Goal: Task Accomplishment & Management: Use online tool/utility

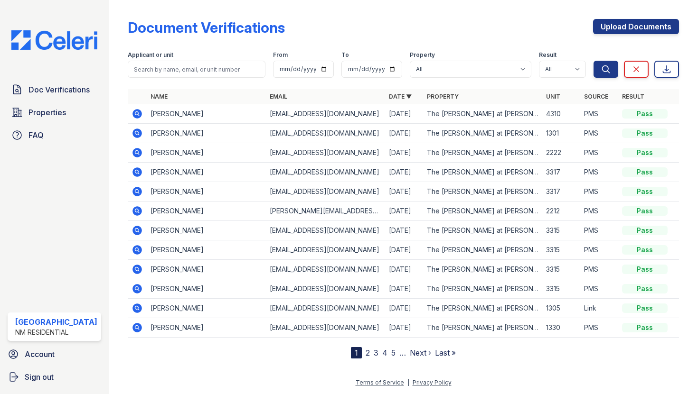
click at [131, 114] on icon at bounding box center [136, 113] width 11 height 11
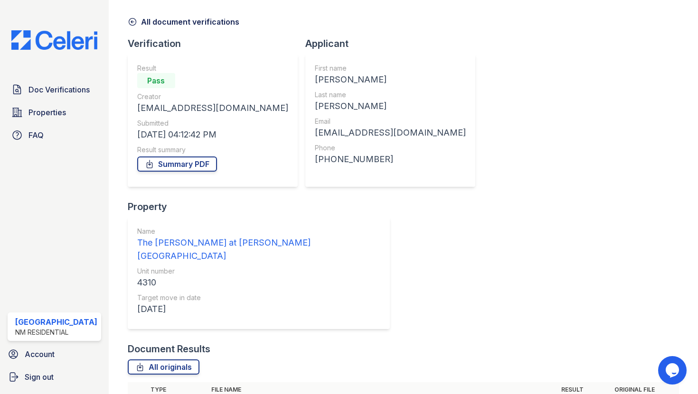
scroll to position [34, 0]
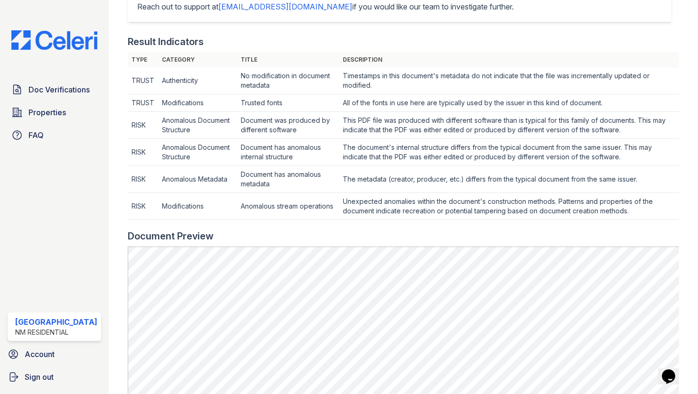
scroll to position [364, 0]
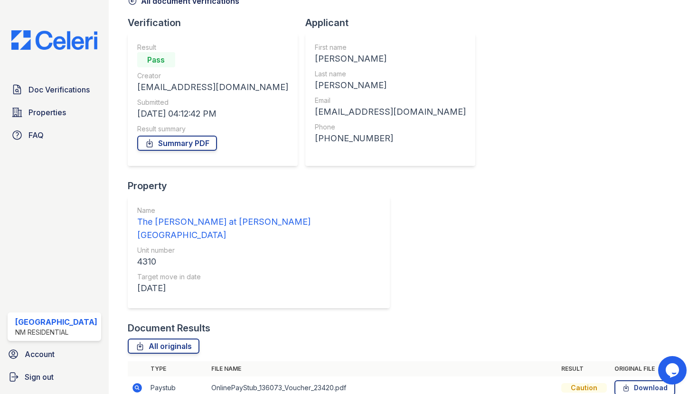
scroll to position [60, 0]
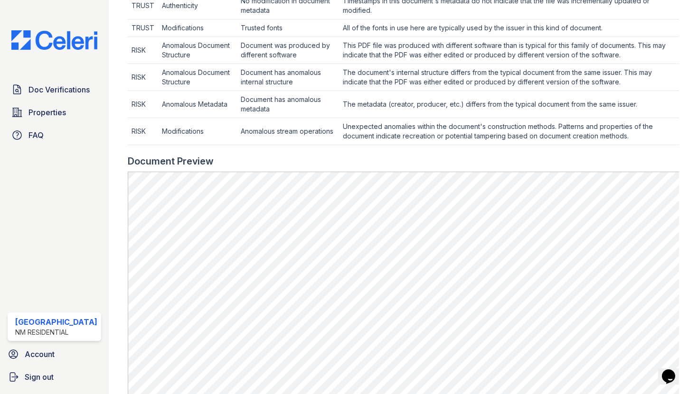
scroll to position [389, 0]
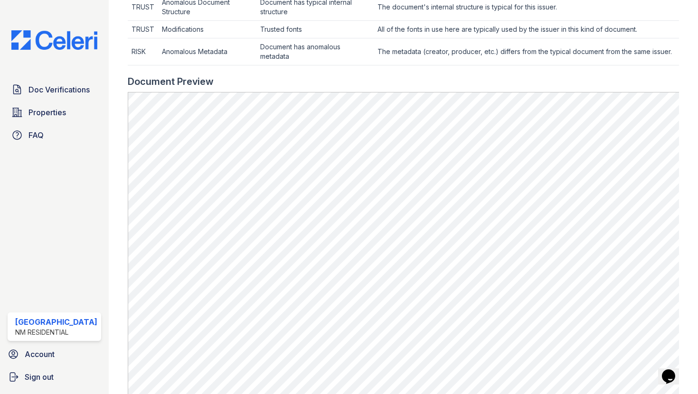
scroll to position [404, 0]
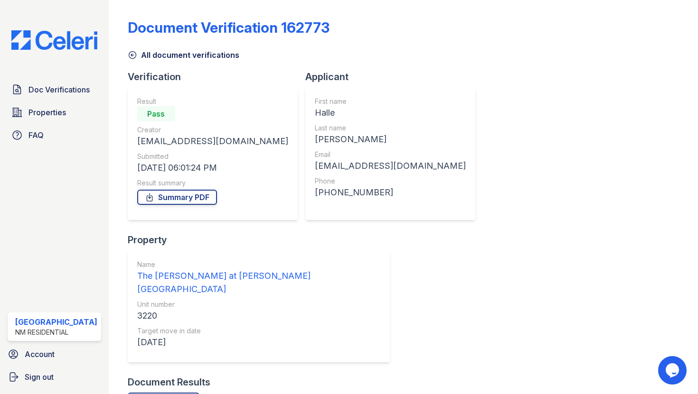
scroll to position [52, 0]
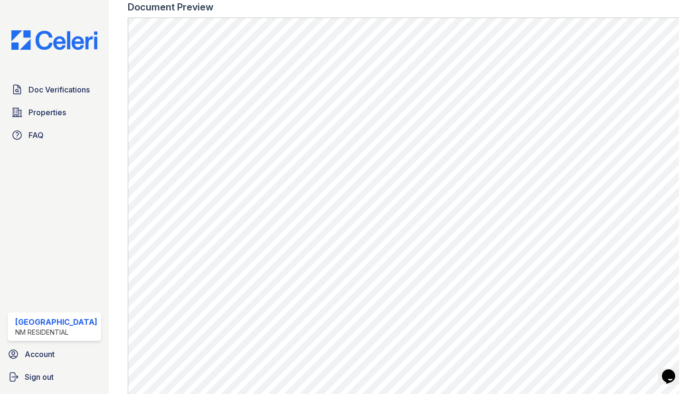
scroll to position [529, 0]
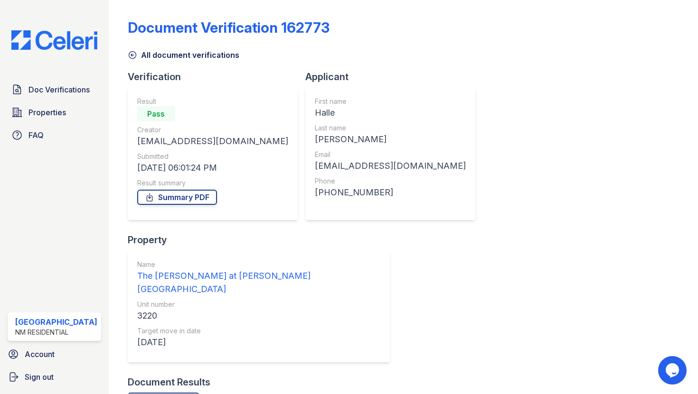
scroll to position [52, 0]
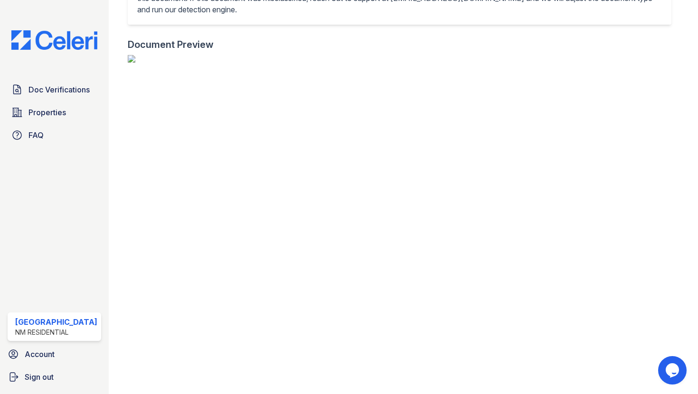
scroll to position [568, 0]
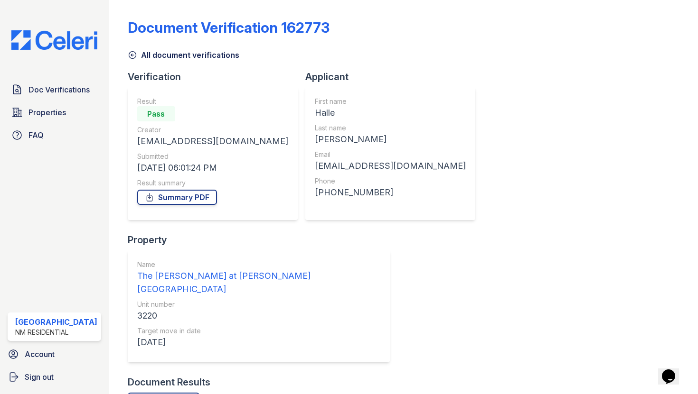
scroll to position [52, 0]
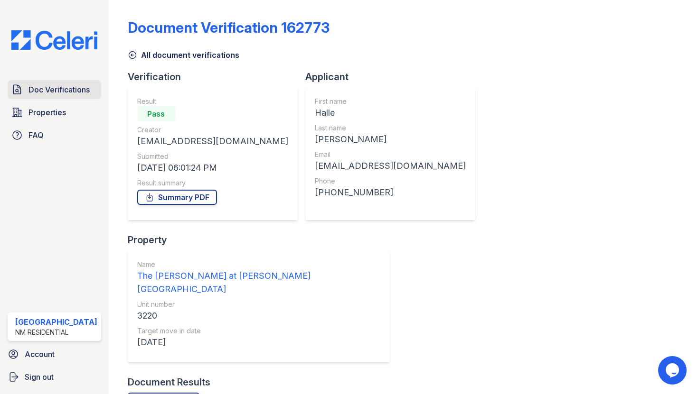
click at [54, 87] on span "Doc Verifications" at bounding box center [58, 89] width 61 height 11
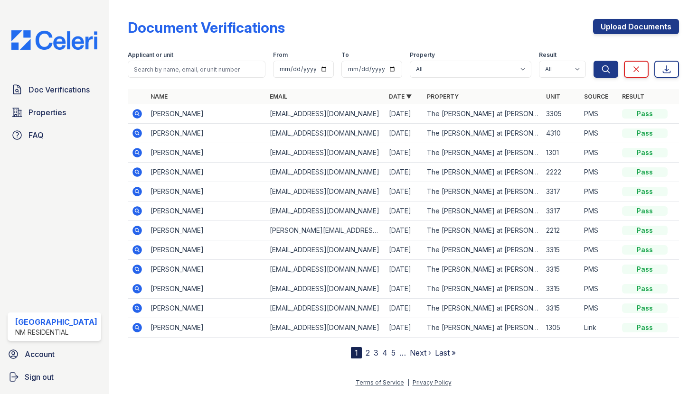
click at [132, 131] on icon at bounding box center [136, 133] width 11 height 11
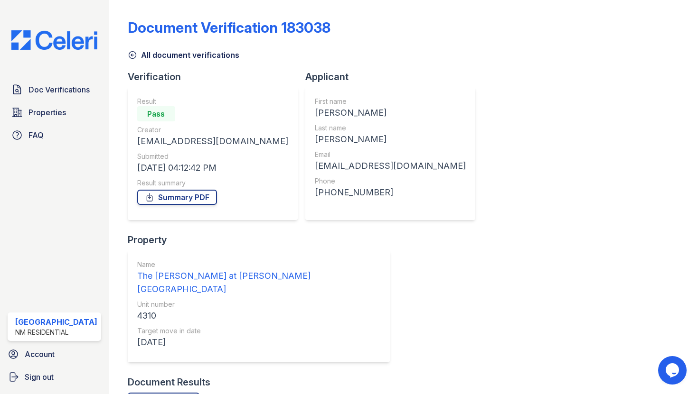
scroll to position [75, 0]
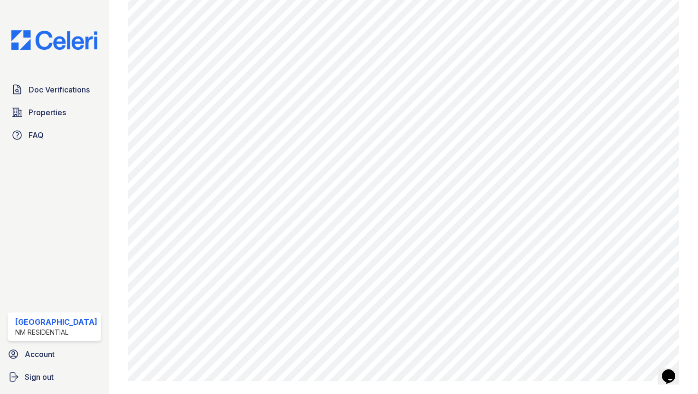
scroll to position [562, 0]
click at [44, 88] on span "Doc Verifications" at bounding box center [58, 89] width 61 height 11
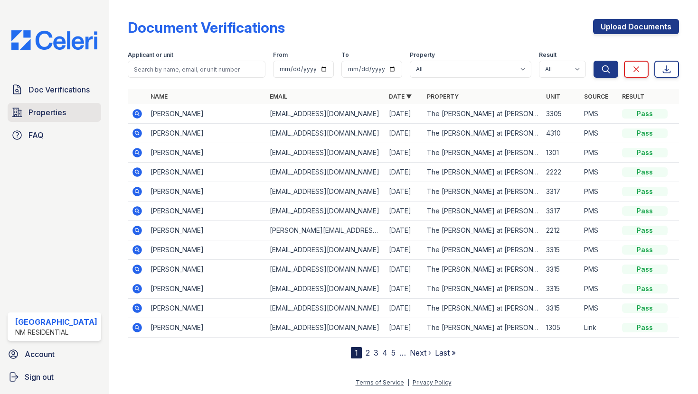
click at [39, 111] on span "Properties" at bounding box center [46, 112] width 37 height 11
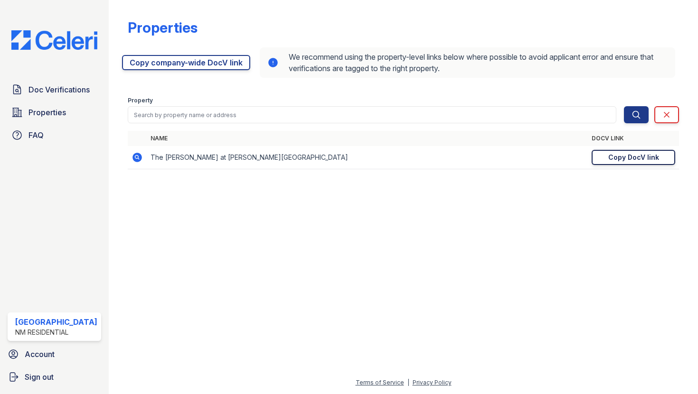
click at [627, 157] on div "Copy DocV link" at bounding box center [633, 157] width 51 height 9
